Goal: Information Seeking & Learning: Learn about a topic

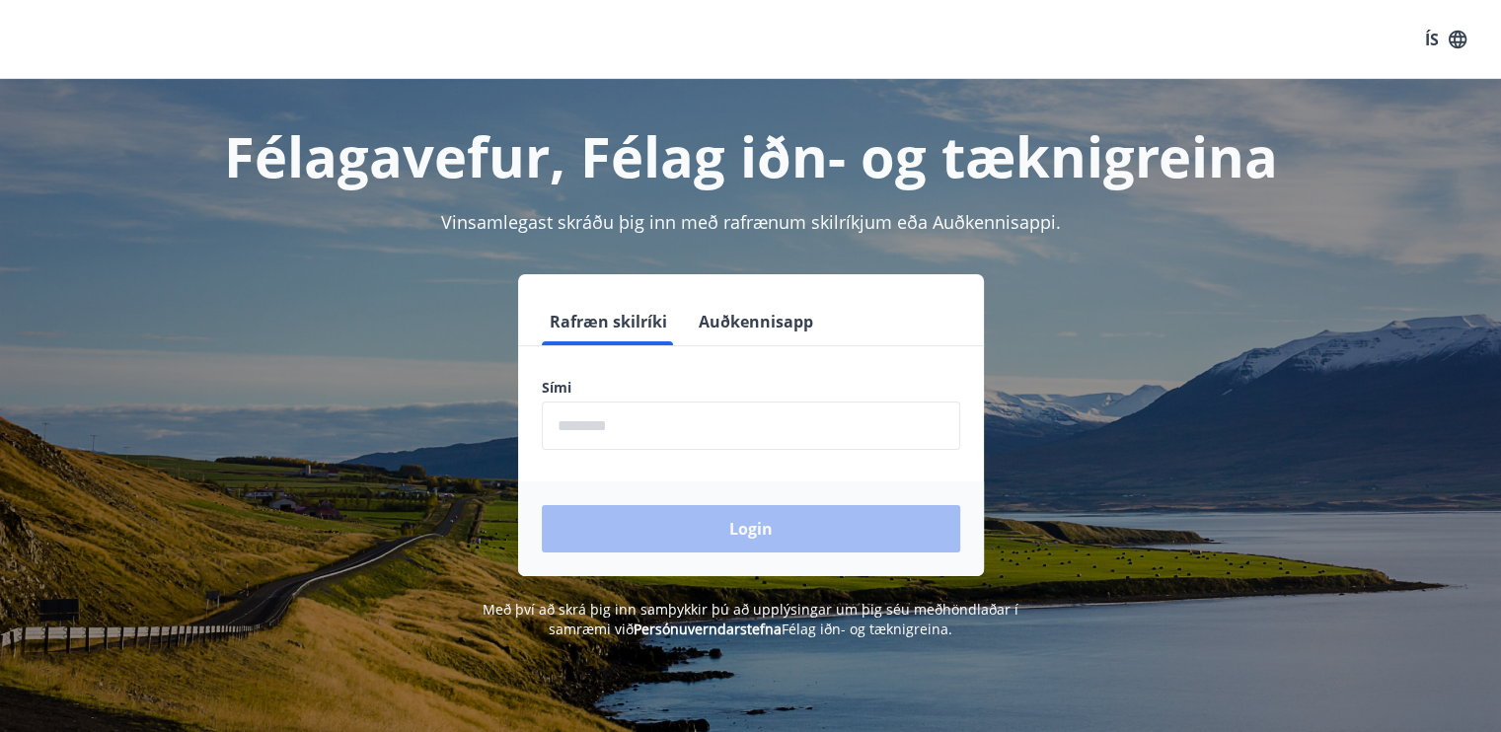
click at [666, 448] on input "phone" at bounding box center [751, 426] width 418 height 48
type input "********"
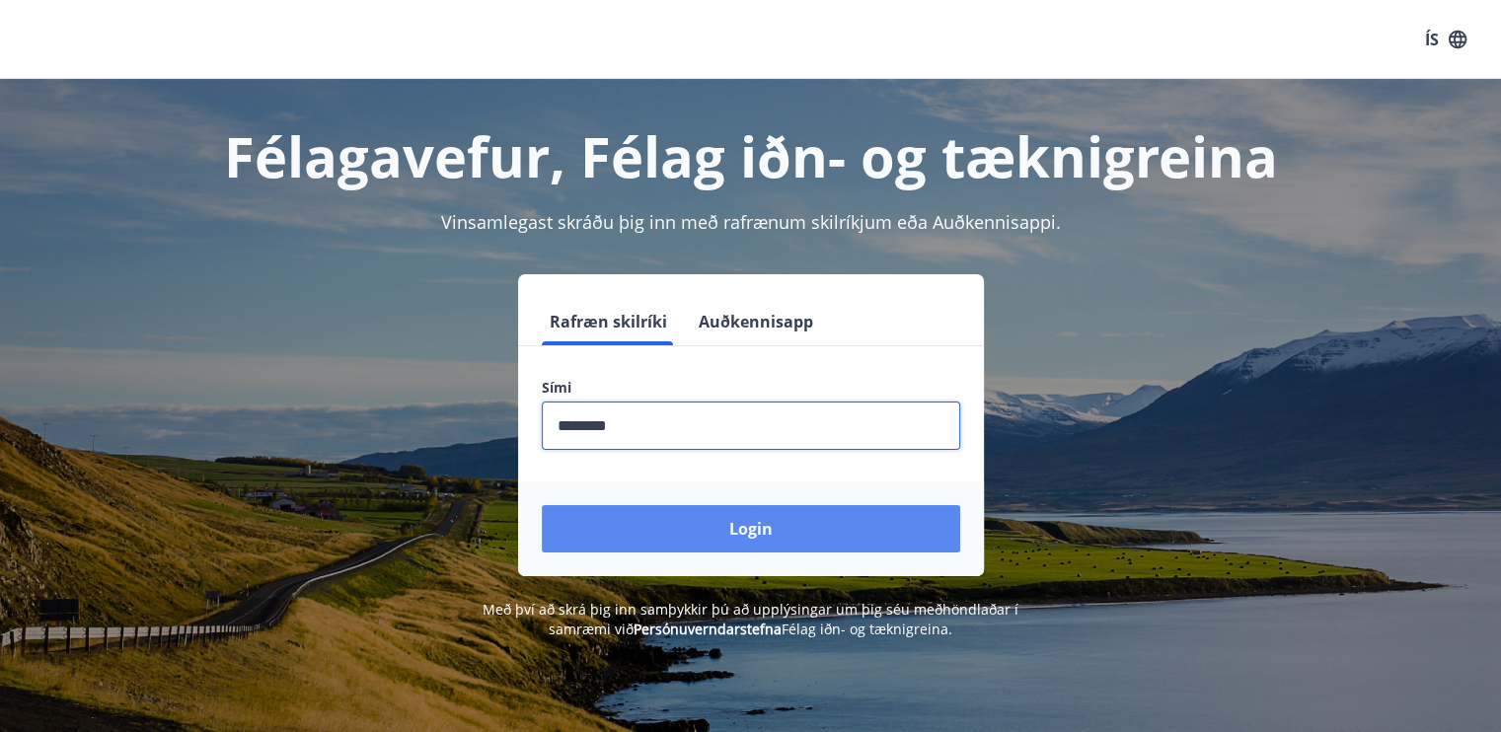
click at [717, 535] on button "Login" at bounding box center [751, 528] width 418 height 47
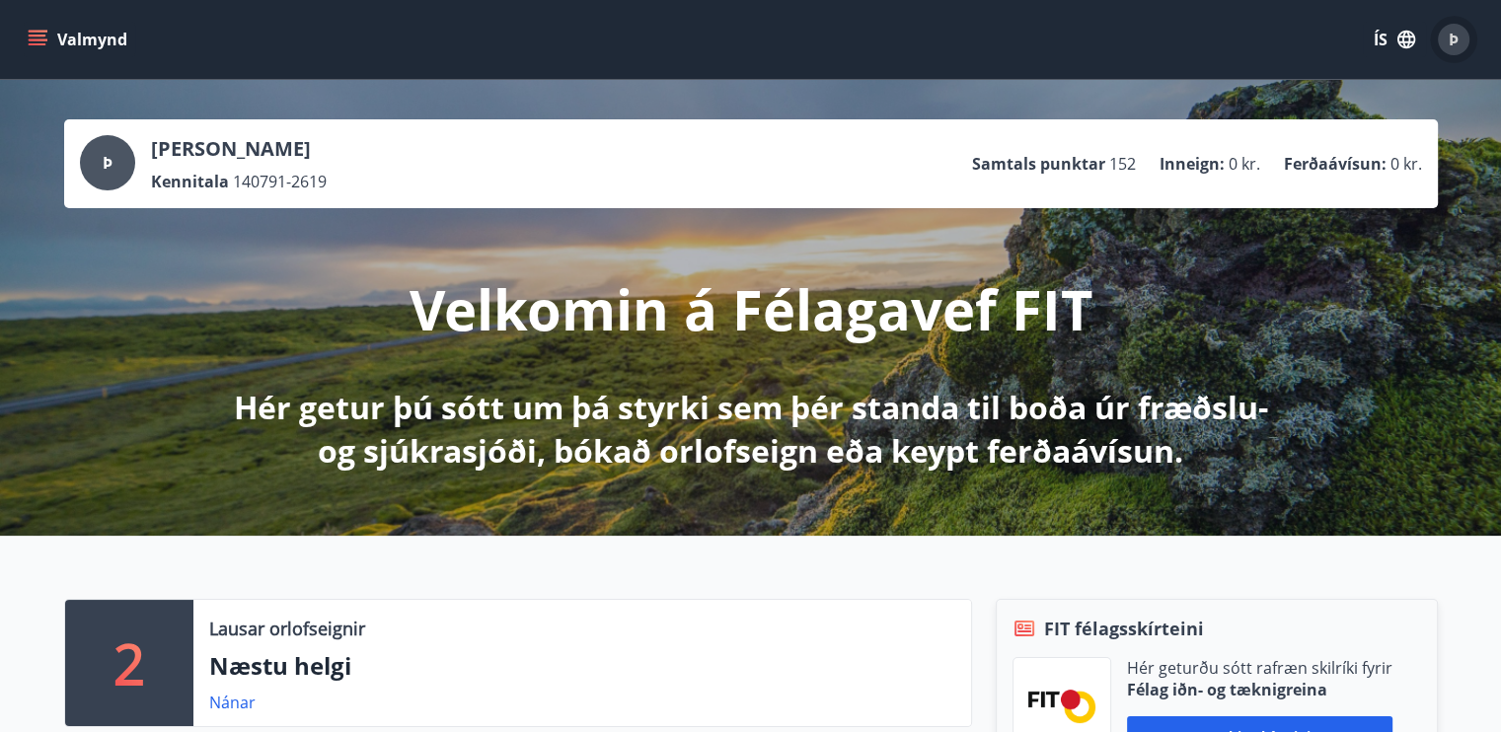
click at [1451, 48] on span "Þ" at bounding box center [1454, 40] width 10 height 22
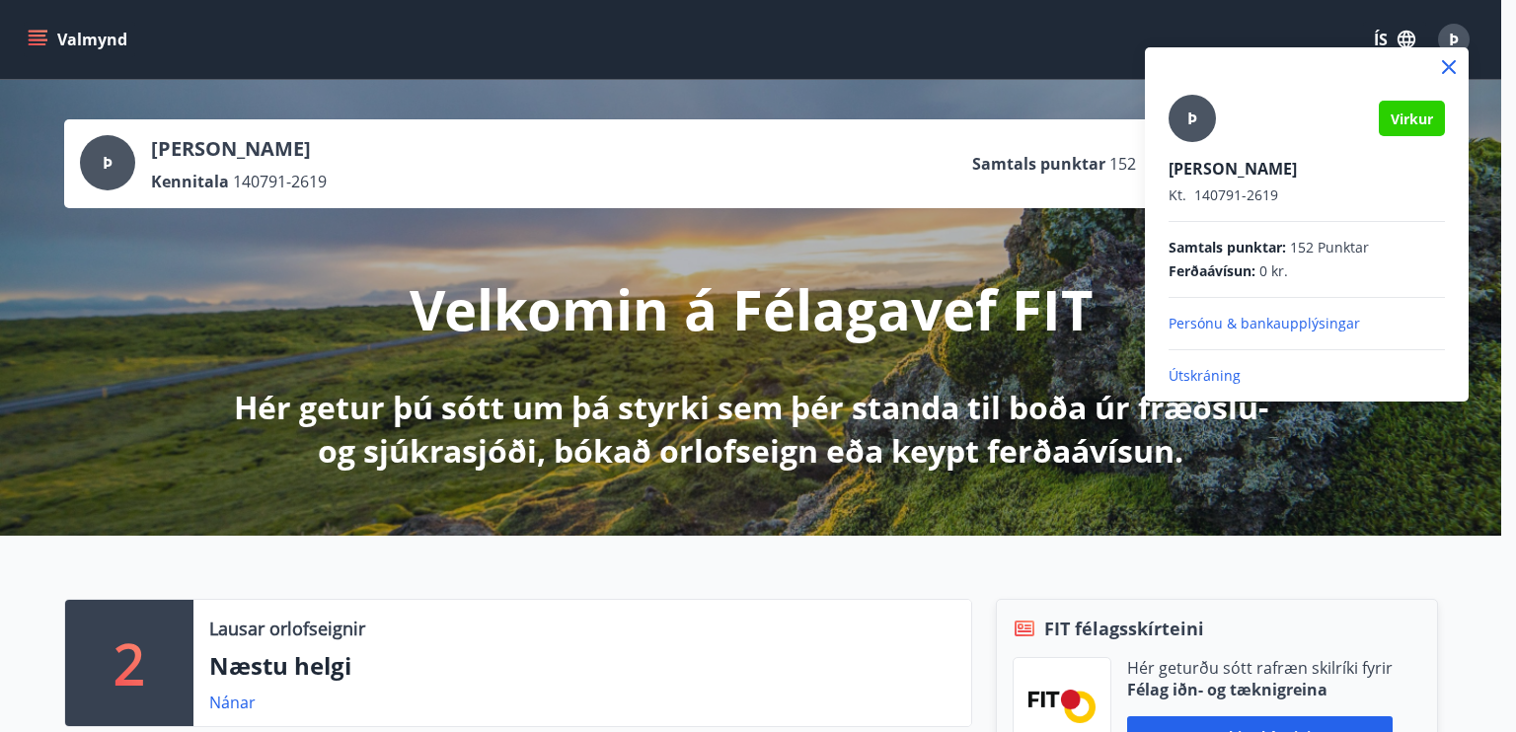
click at [512, 46] on div at bounding box center [758, 366] width 1516 height 732
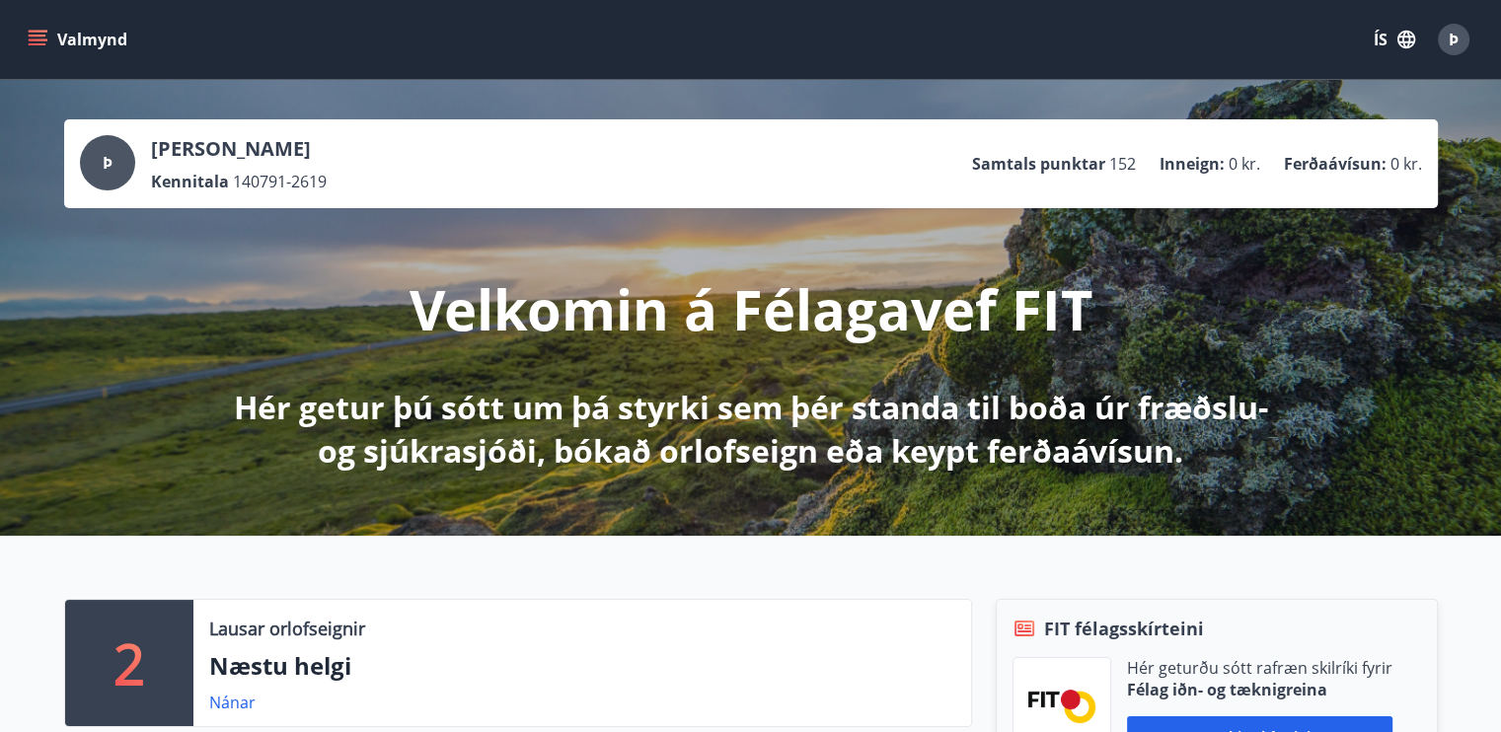
click at [44, 58] on div "Valmynd ÍS Þ" at bounding box center [751, 39] width 1454 height 47
click at [43, 47] on icon "menu" at bounding box center [38, 40] width 20 height 20
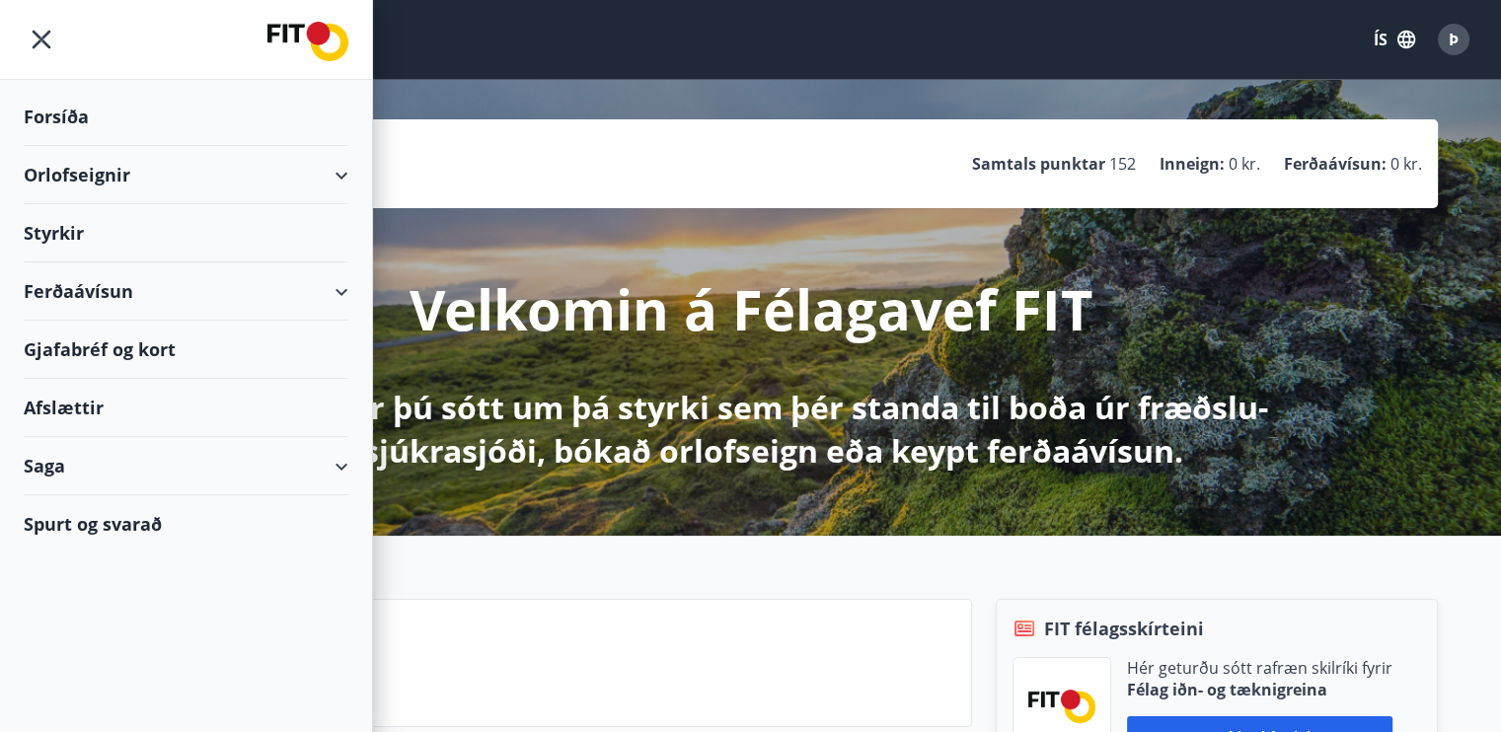
click at [115, 291] on div "Ferðaávísun" at bounding box center [186, 292] width 325 height 58
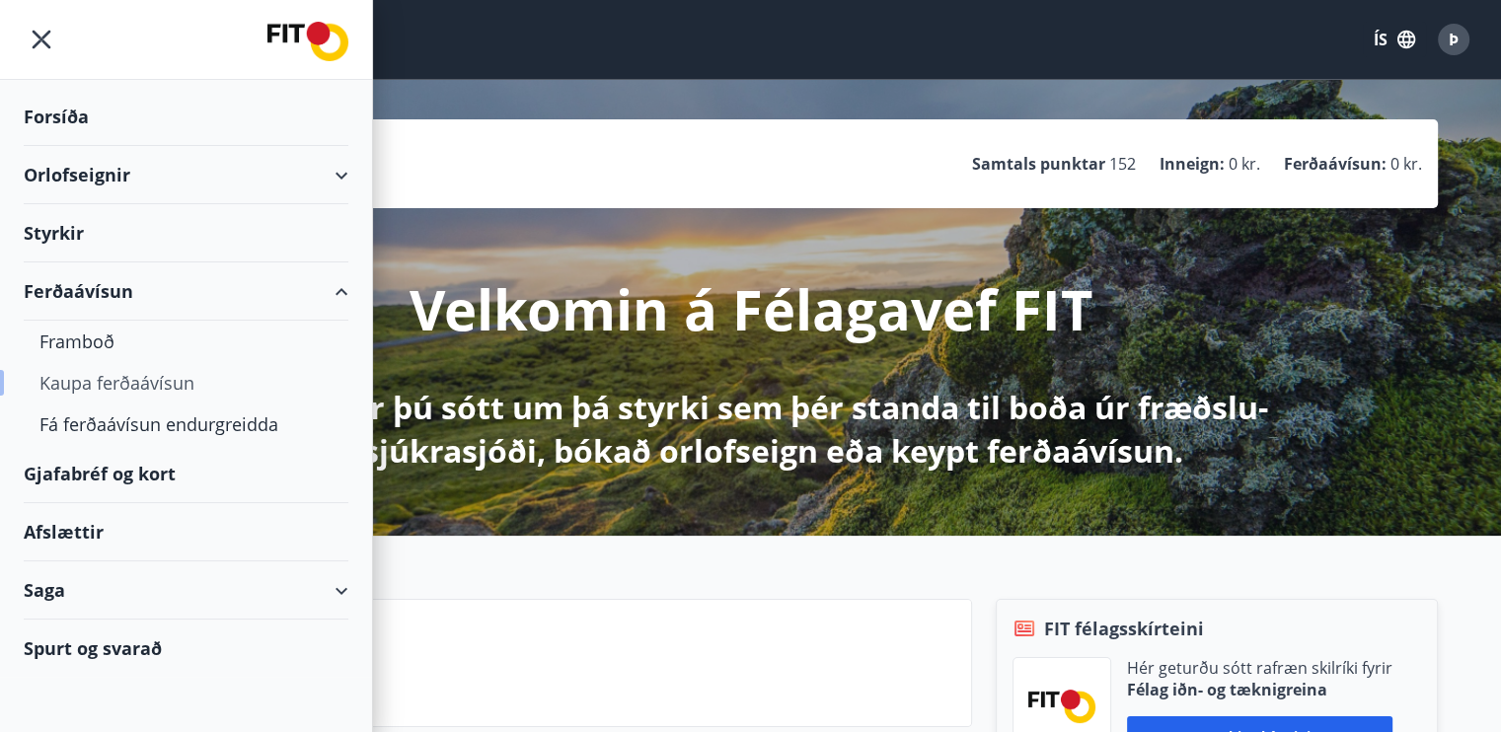
click at [116, 385] on div "Kaupa ferðaávísun" at bounding box center [185, 382] width 293 height 41
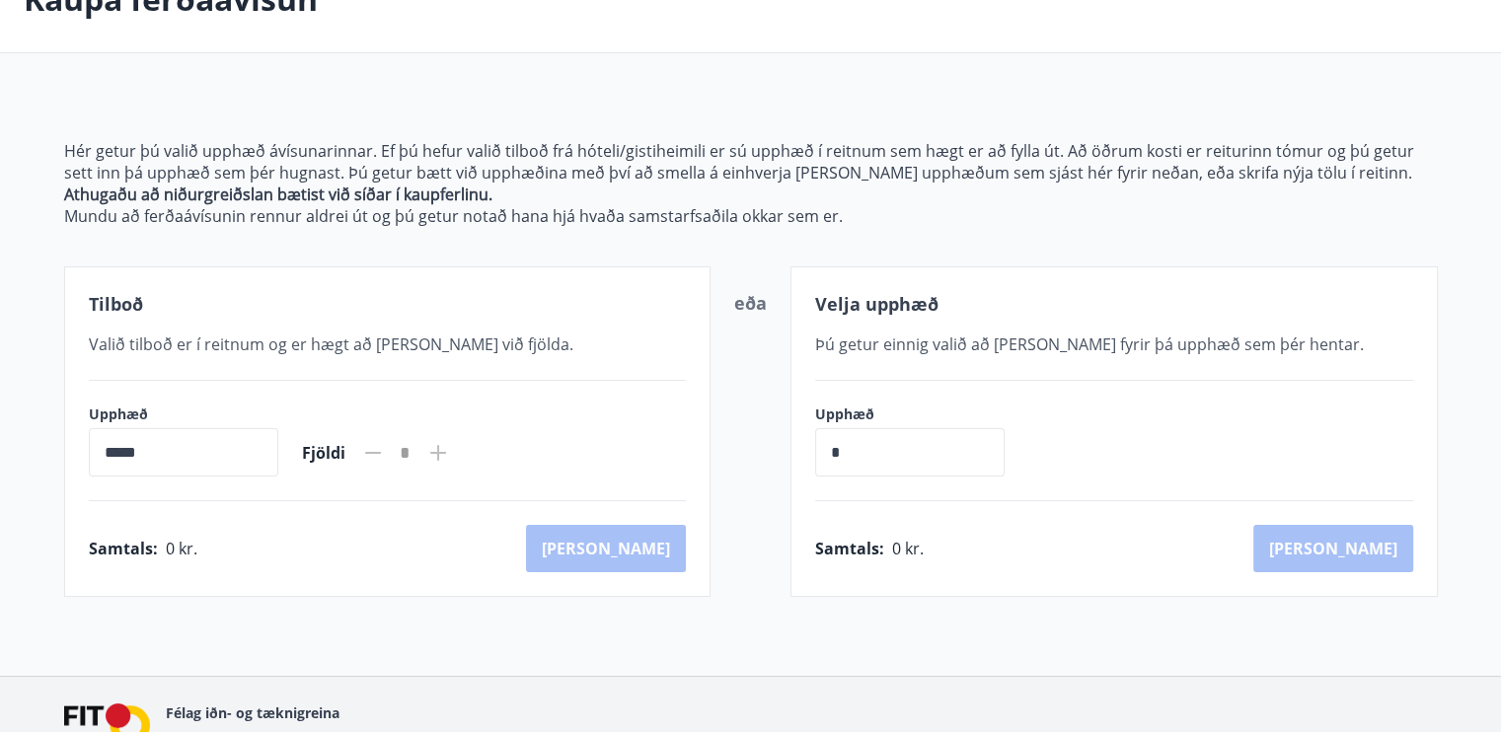
scroll to position [118, 0]
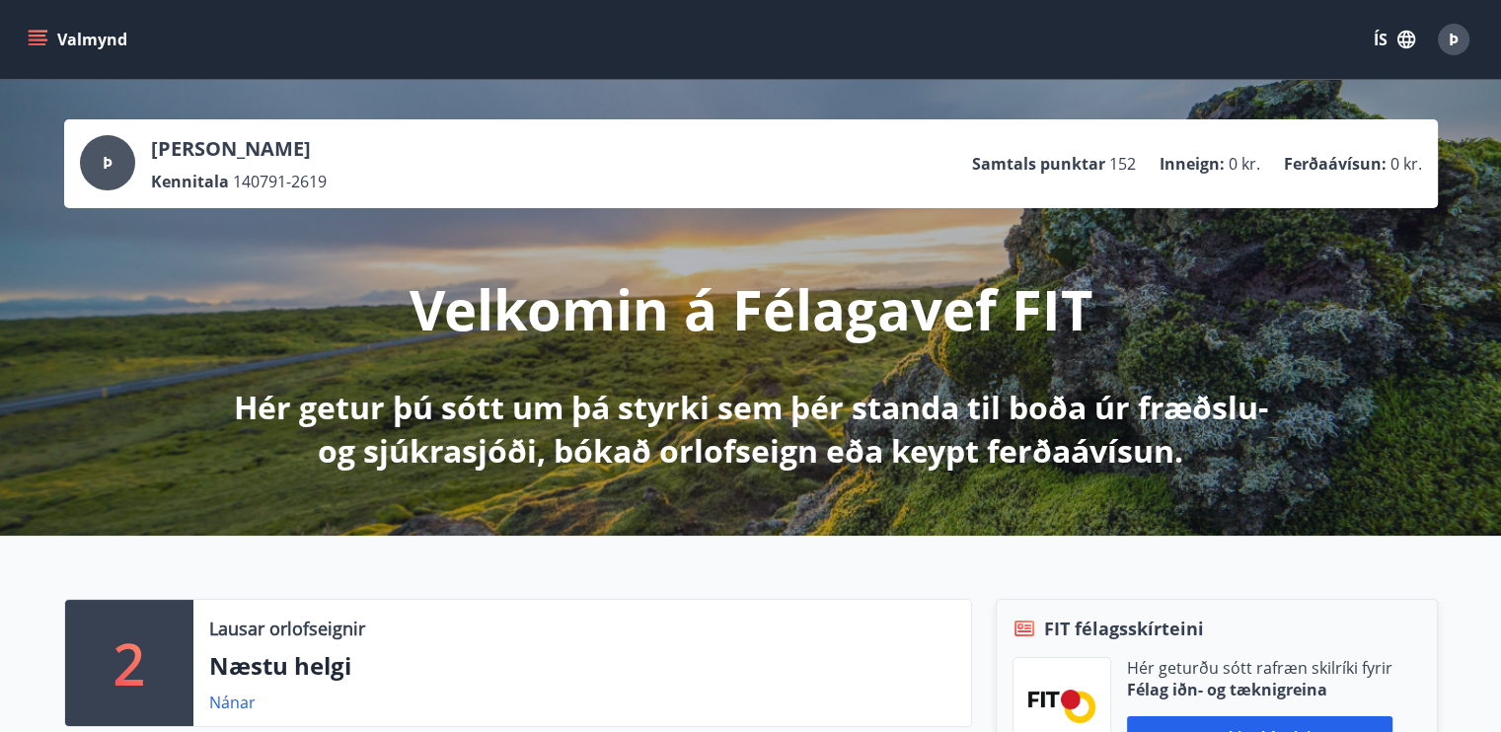
click at [44, 45] on icon "menu" at bounding box center [38, 40] width 20 height 20
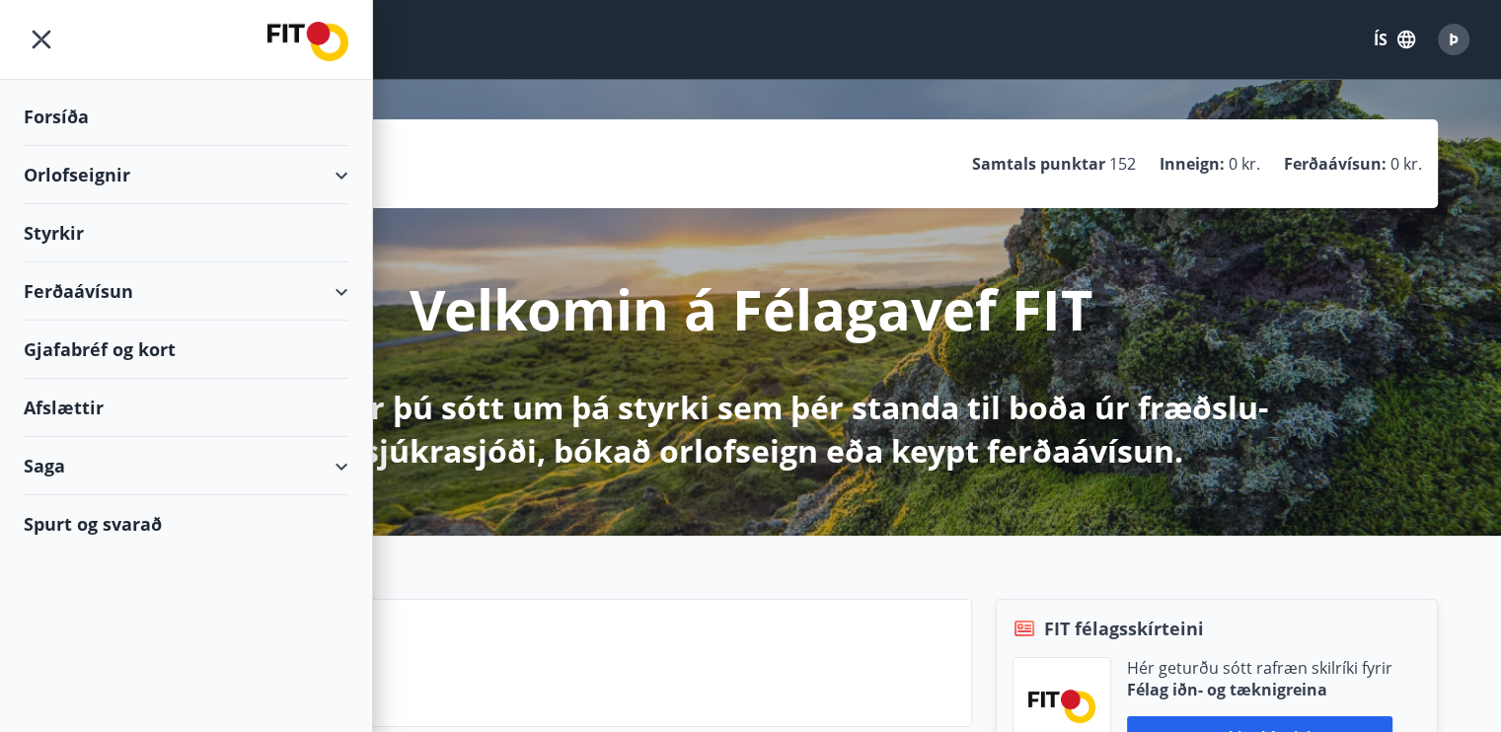
click at [87, 343] on div "Gjafabréf og kort" at bounding box center [186, 350] width 325 height 58
click at [59, 224] on div "Styrkir" at bounding box center [186, 233] width 325 height 58
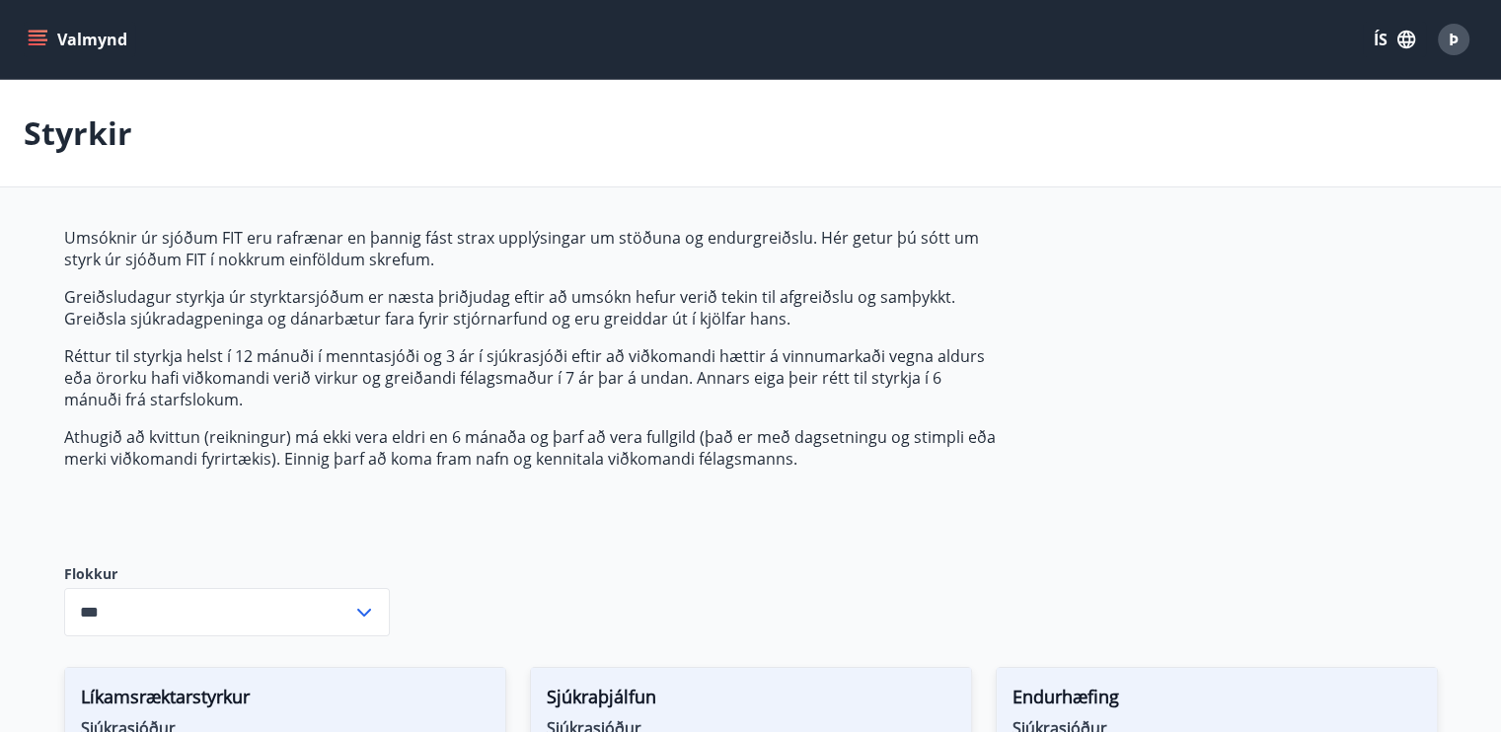
type input "***"
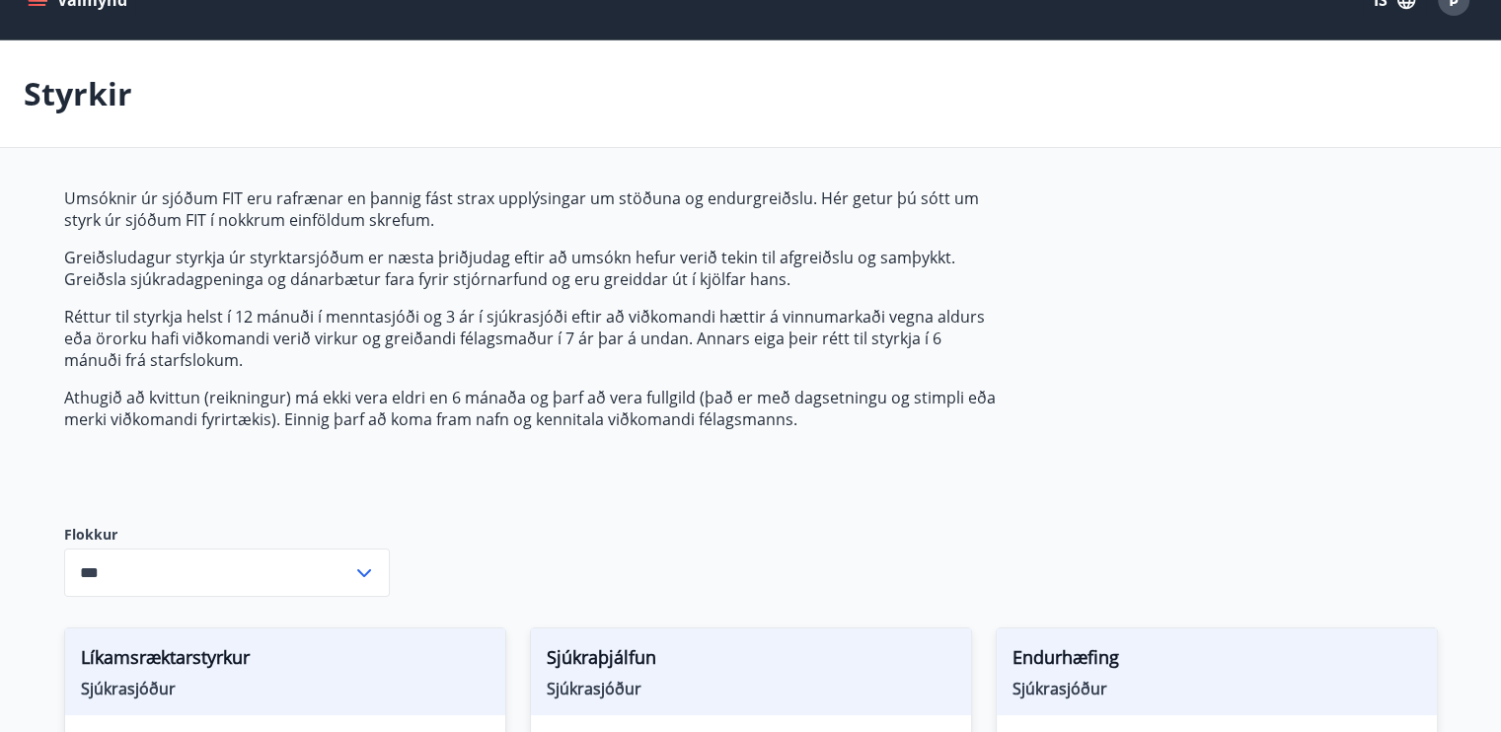
scroll to position [29, 0]
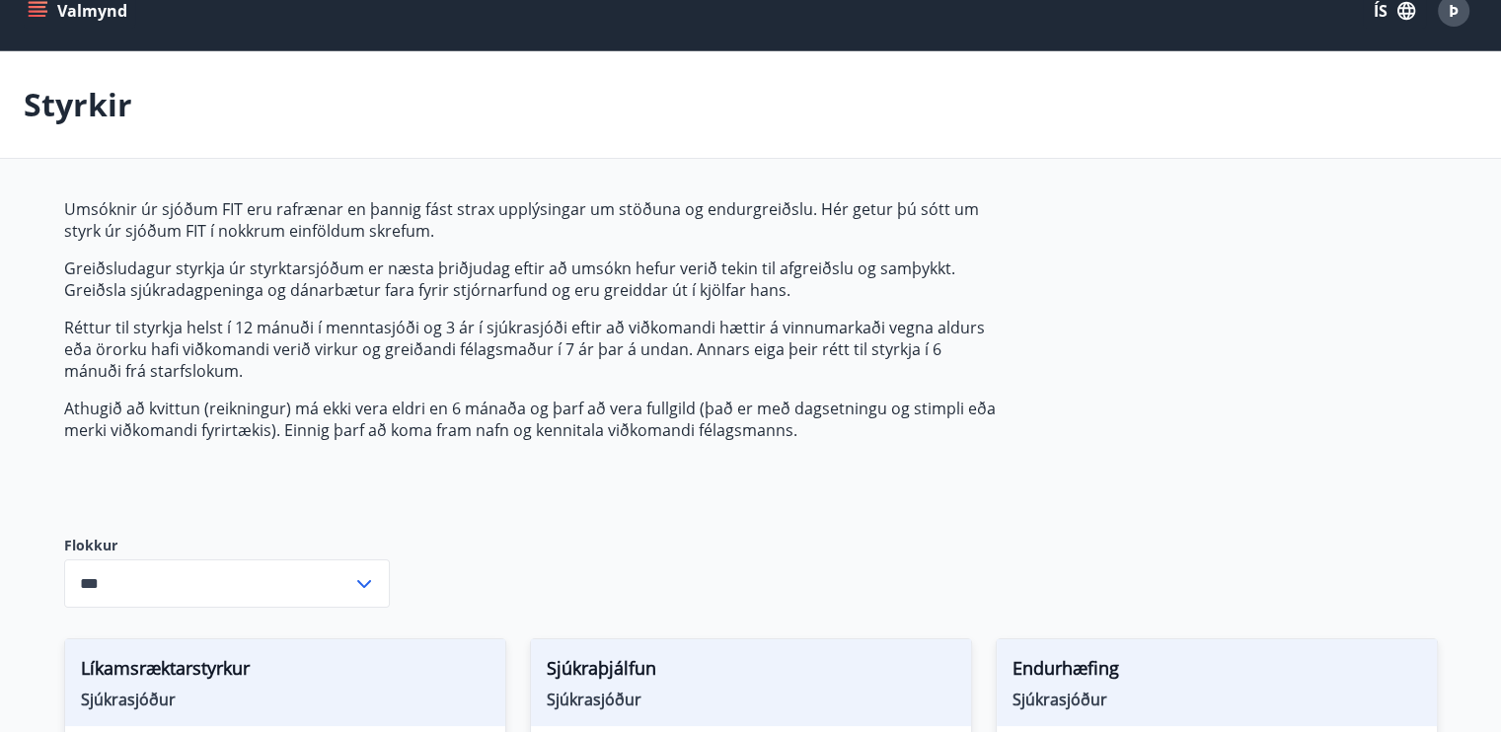
click at [63, 16] on button "Valmynd" at bounding box center [80, 11] width 112 height 36
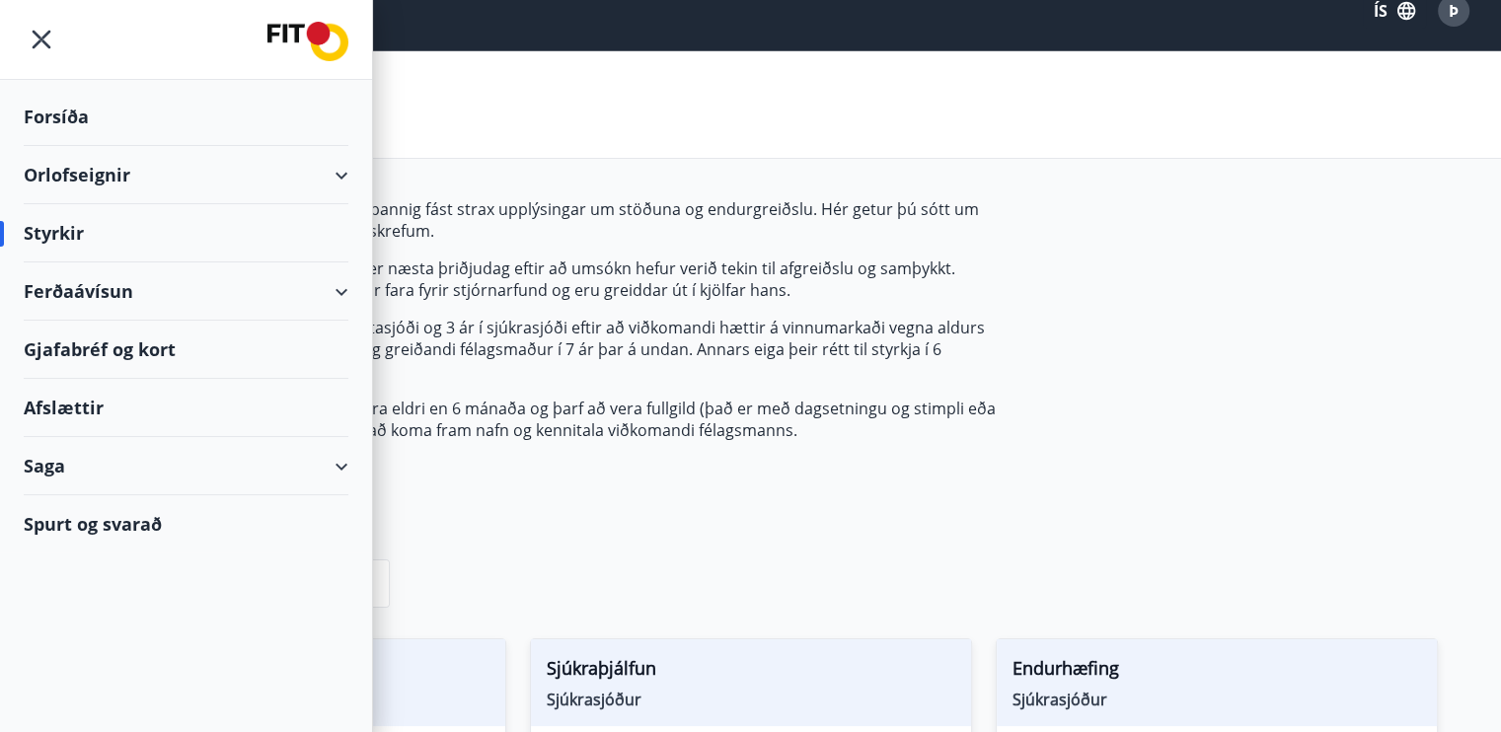
click at [358, 290] on div "Ferðaávísun" at bounding box center [186, 292] width 372 height 58
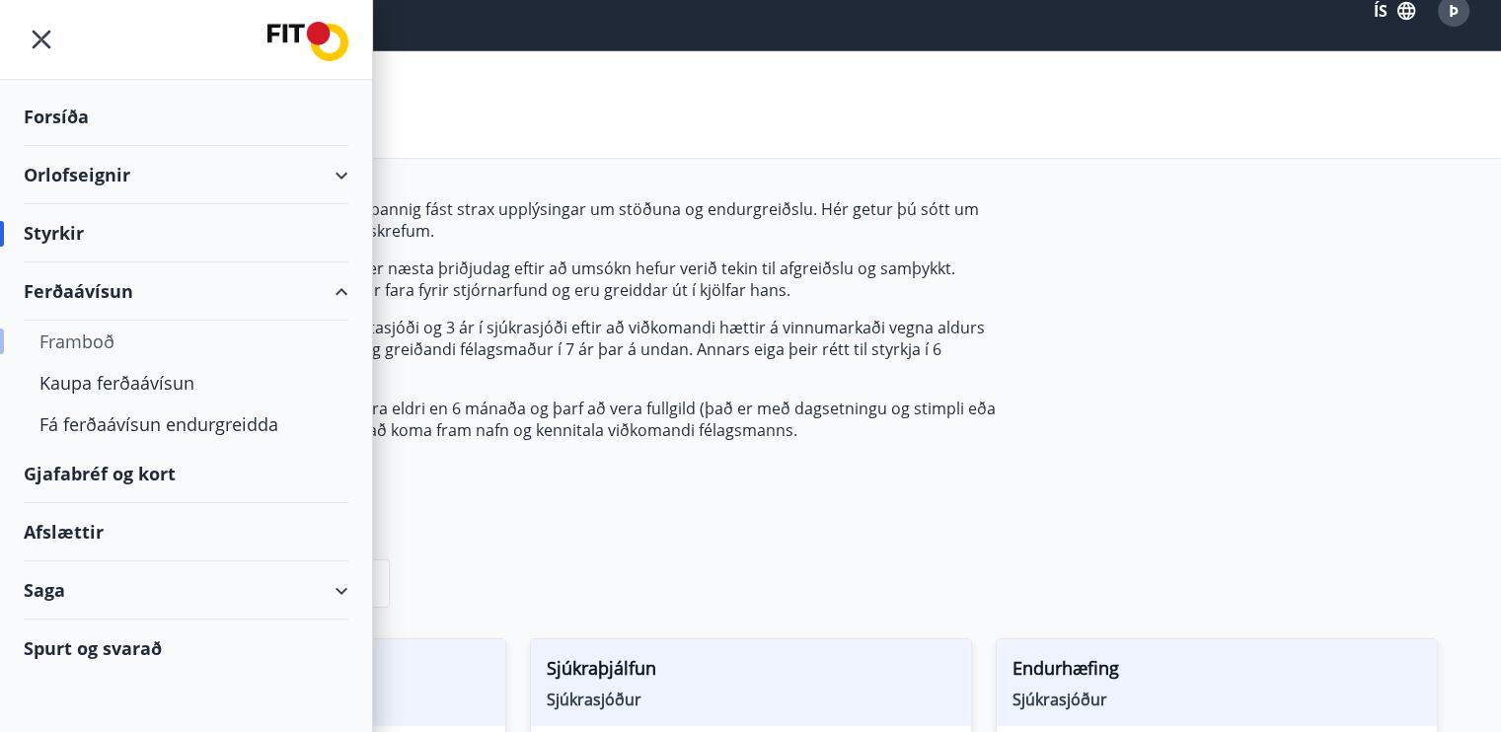
click at [83, 342] on div "Framboð" at bounding box center [185, 341] width 293 height 41
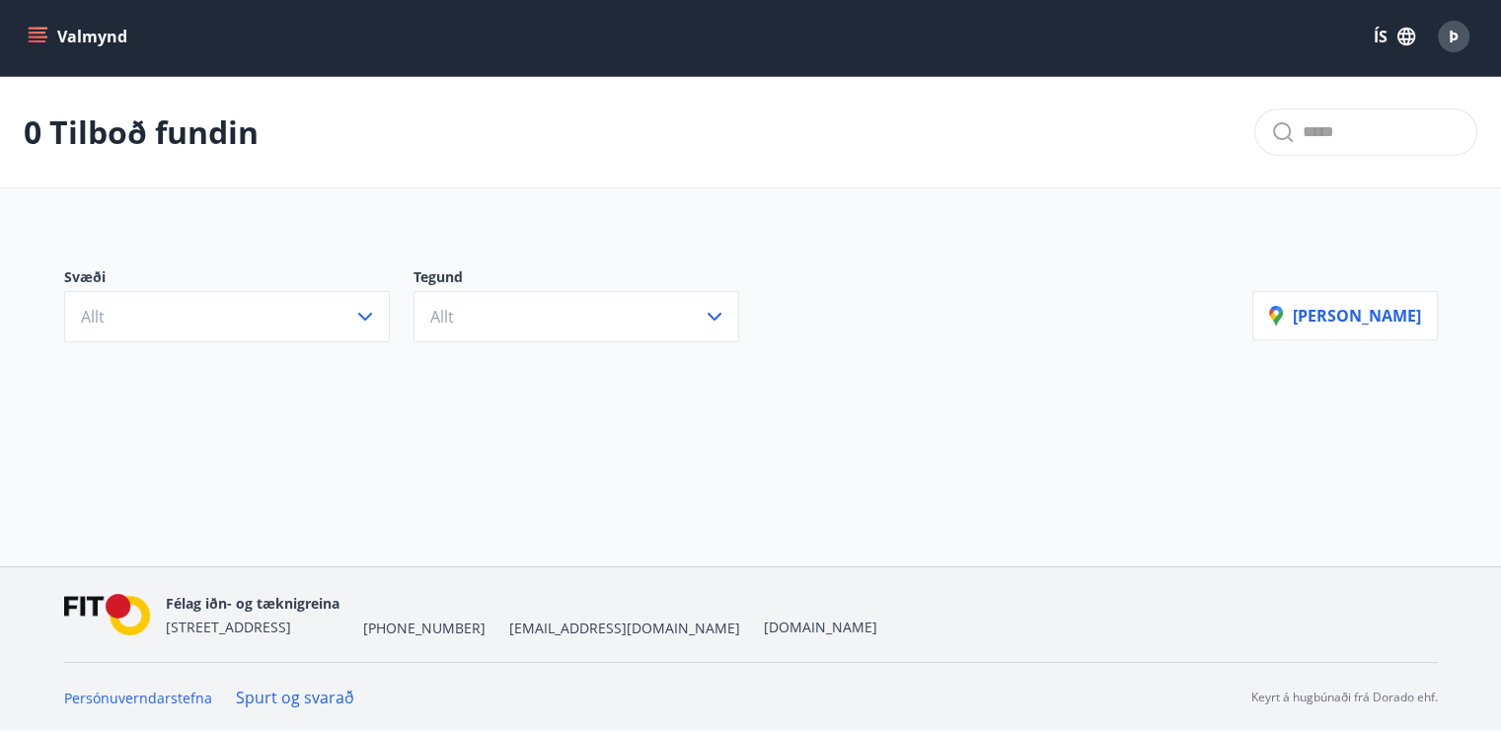
scroll to position [2, 0]
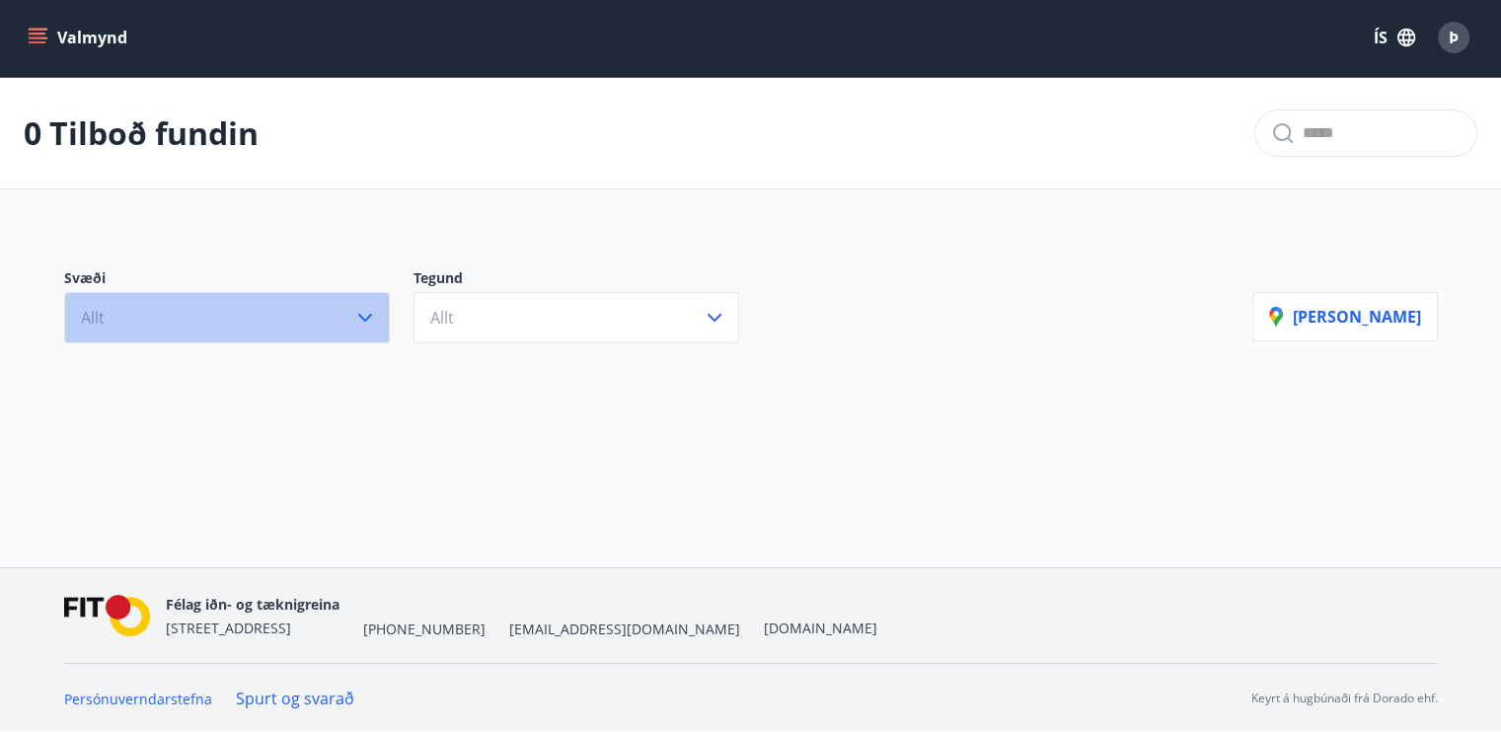
click at [202, 329] on button "Allt" at bounding box center [227, 317] width 326 height 51
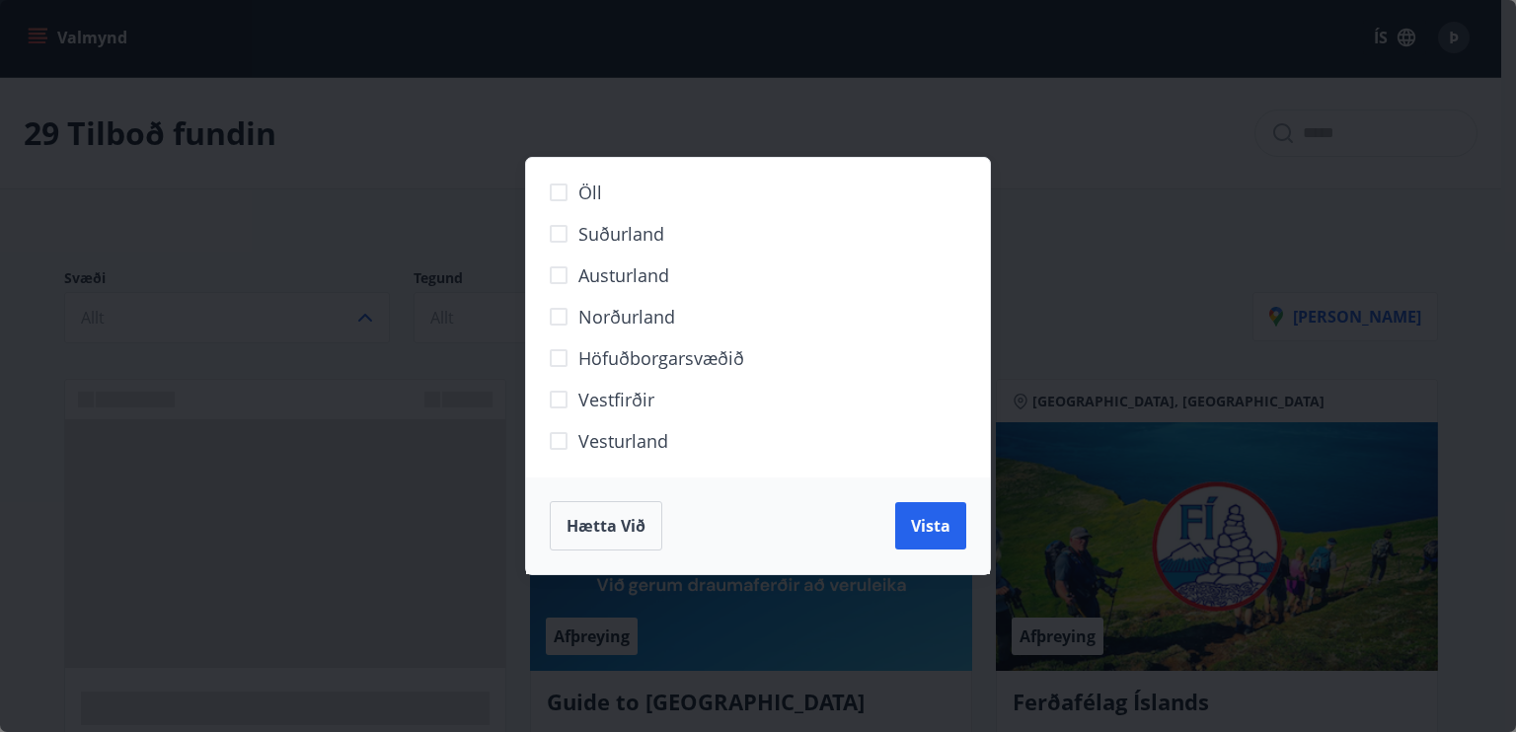
click at [1123, 351] on div "Öll Suðurland [GEOGRAPHIC_DATA] Norðurland Höfuðborgarsvæðið [GEOGRAPHIC_DATA] …" at bounding box center [758, 366] width 1516 height 732
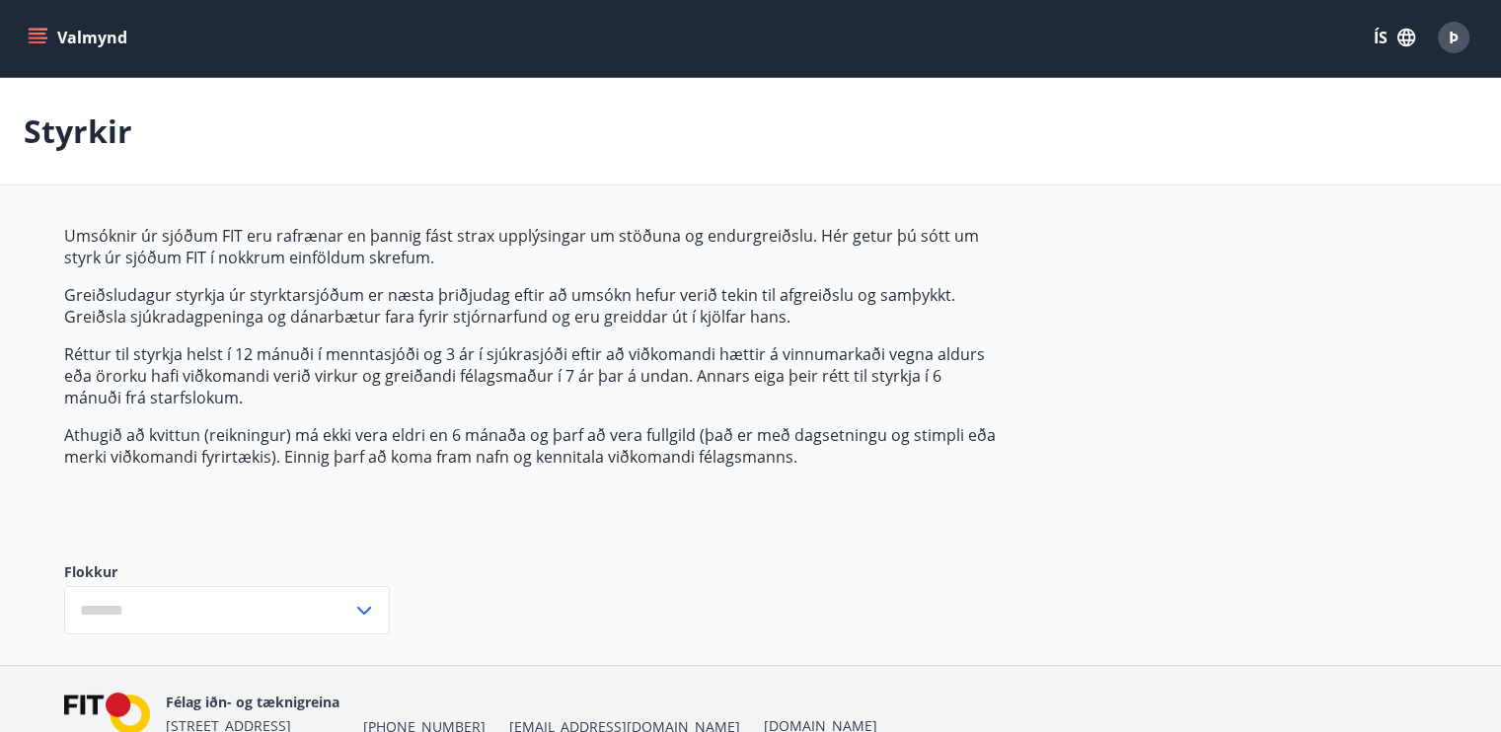
type input "***"
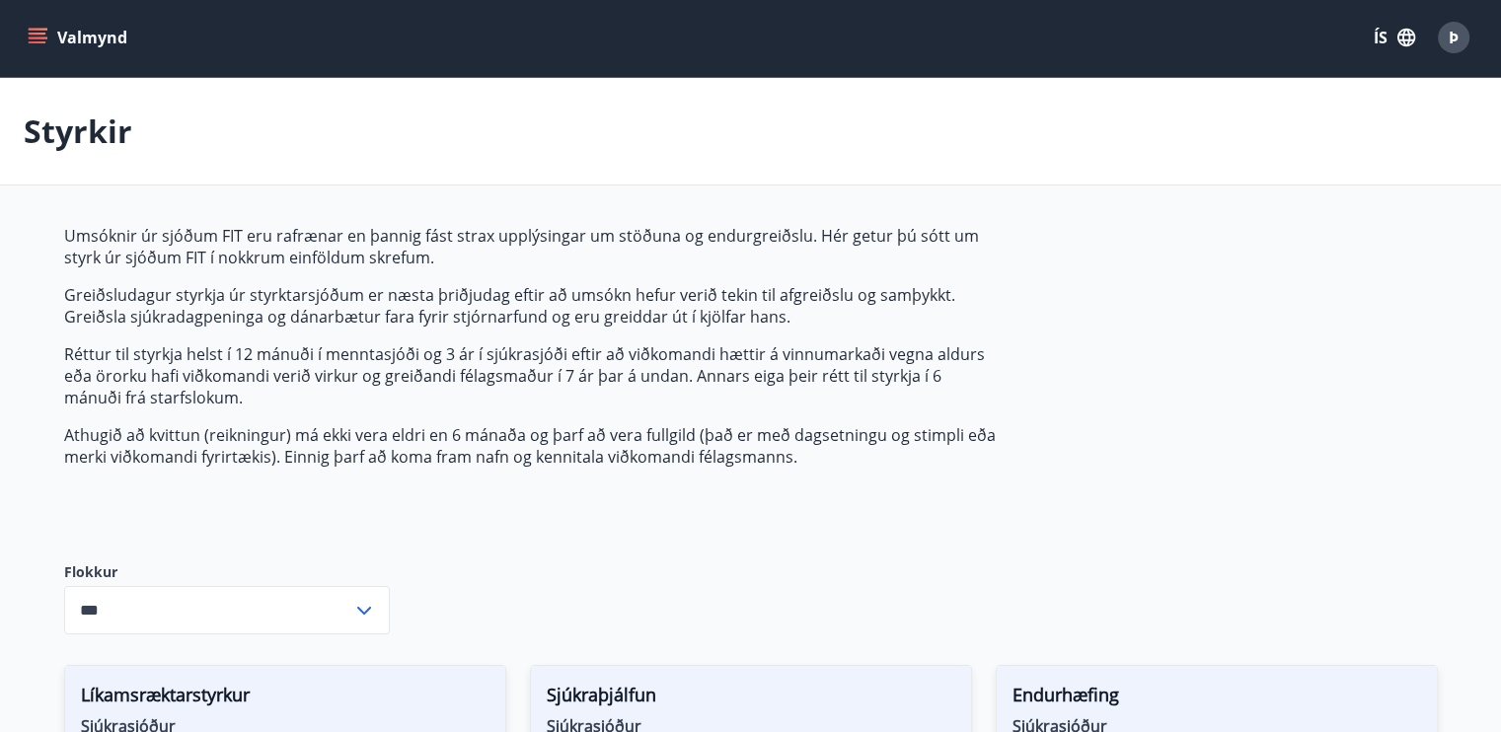
click at [27, 40] on button "Valmynd" at bounding box center [80, 38] width 112 height 36
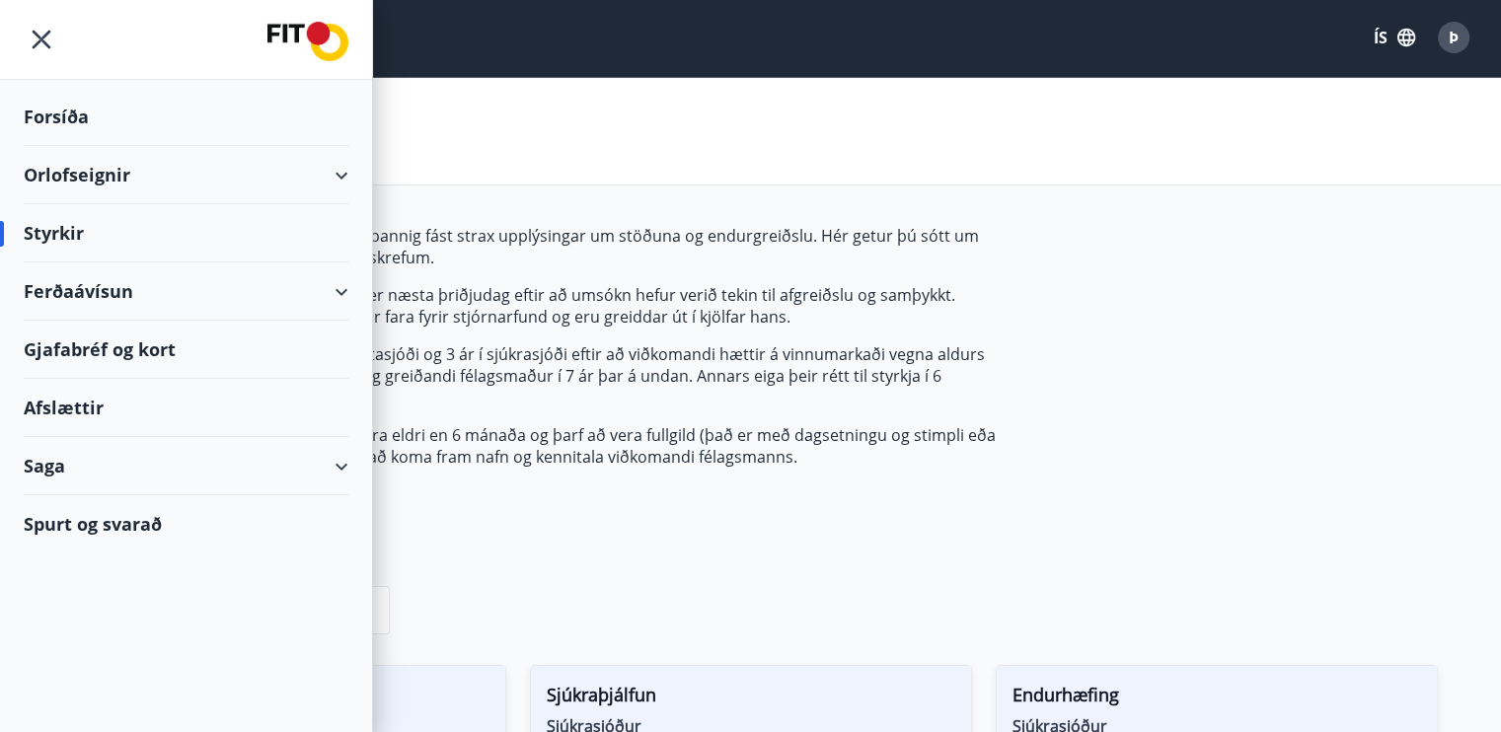
click at [107, 477] on div "Saga" at bounding box center [186, 466] width 325 height 58
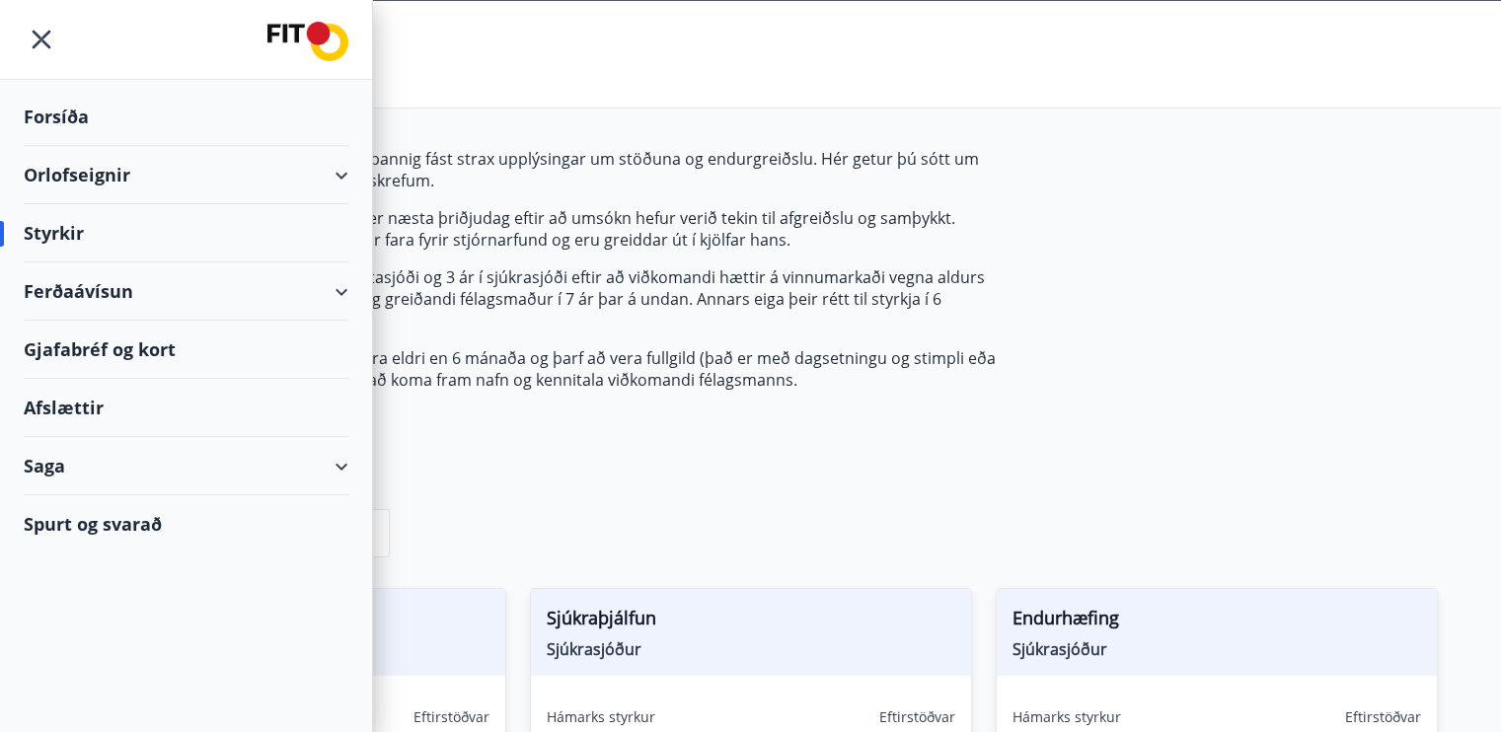
scroll to position [76, 0]
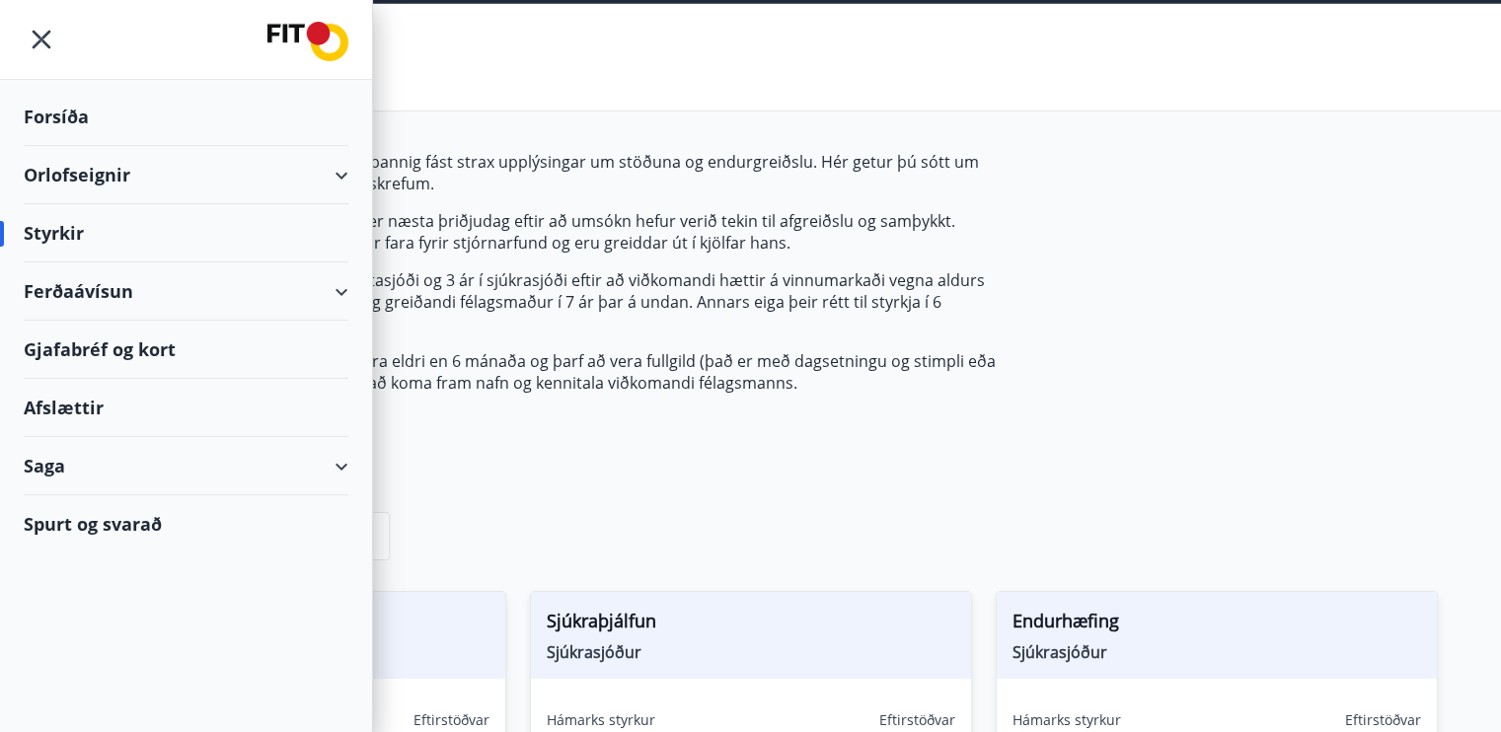
click at [499, 76] on div "Styrkir" at bounding box center [750, 58] width 1501 height 108
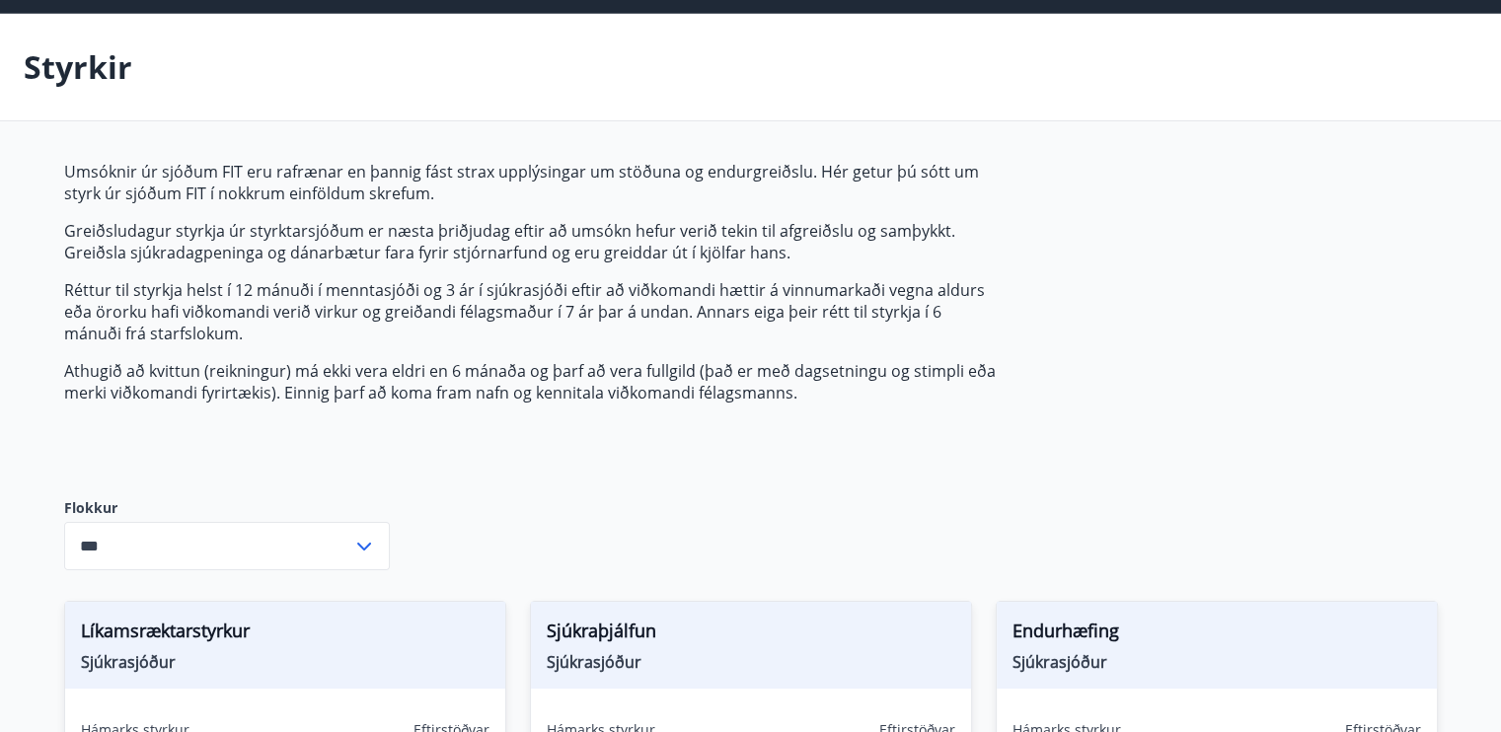
scroll to position [0, 0]
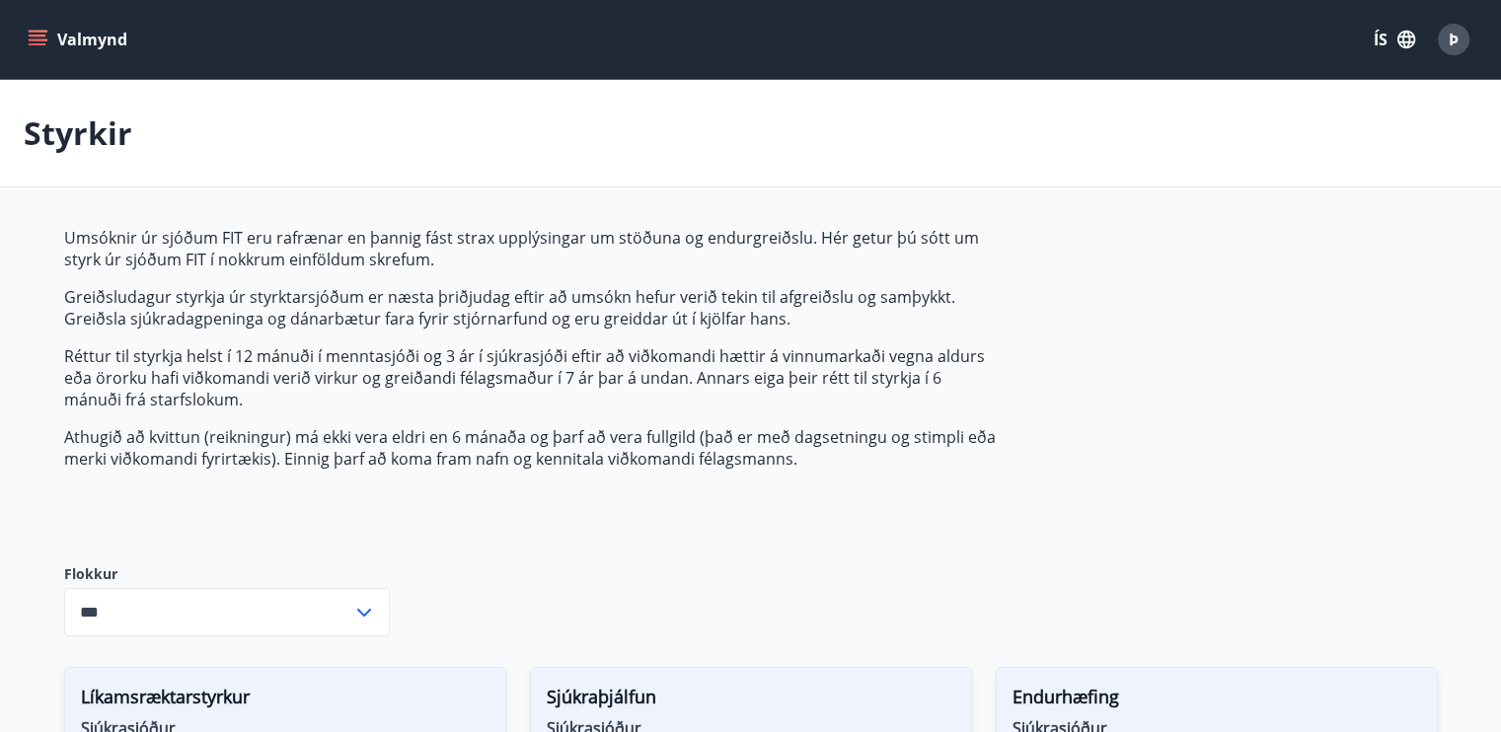
click at [35, 46] on icon "menu" at bounding box center [38, 40] width 20 height 20
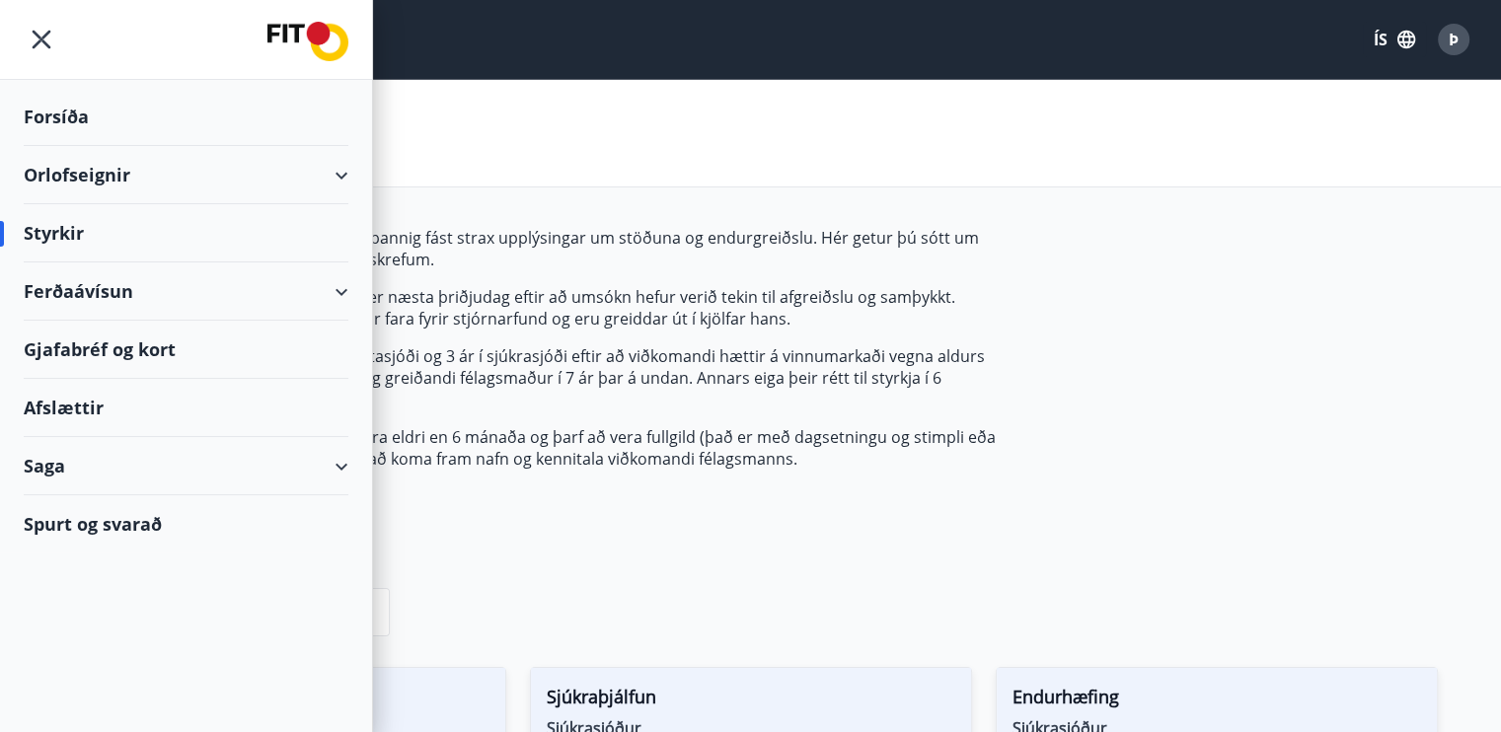
click at [85, 407] on div "Afslættir" at bounding box center [186, 408] width 325 height 58
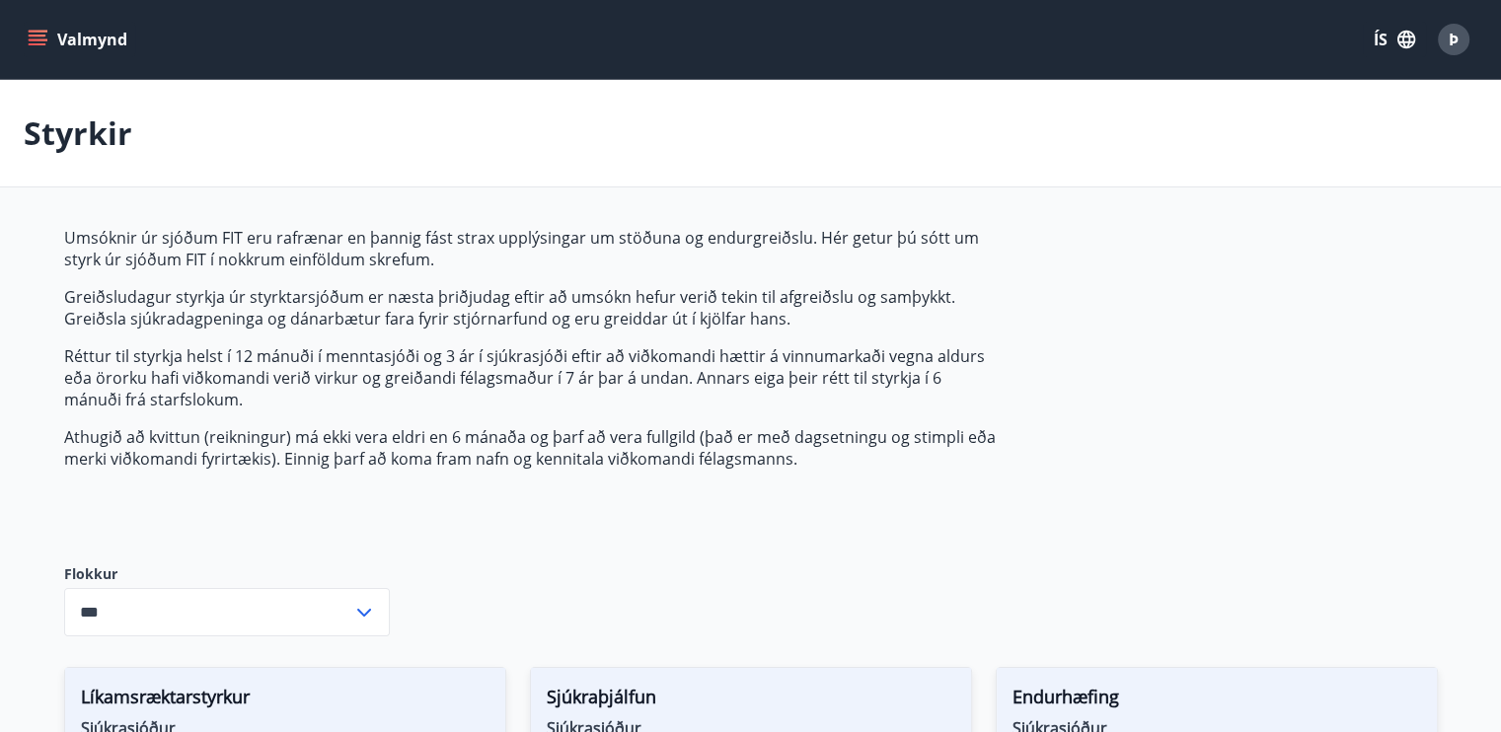
type input "***"
